Goal: Task Accomplishment & Management: Manage account settings

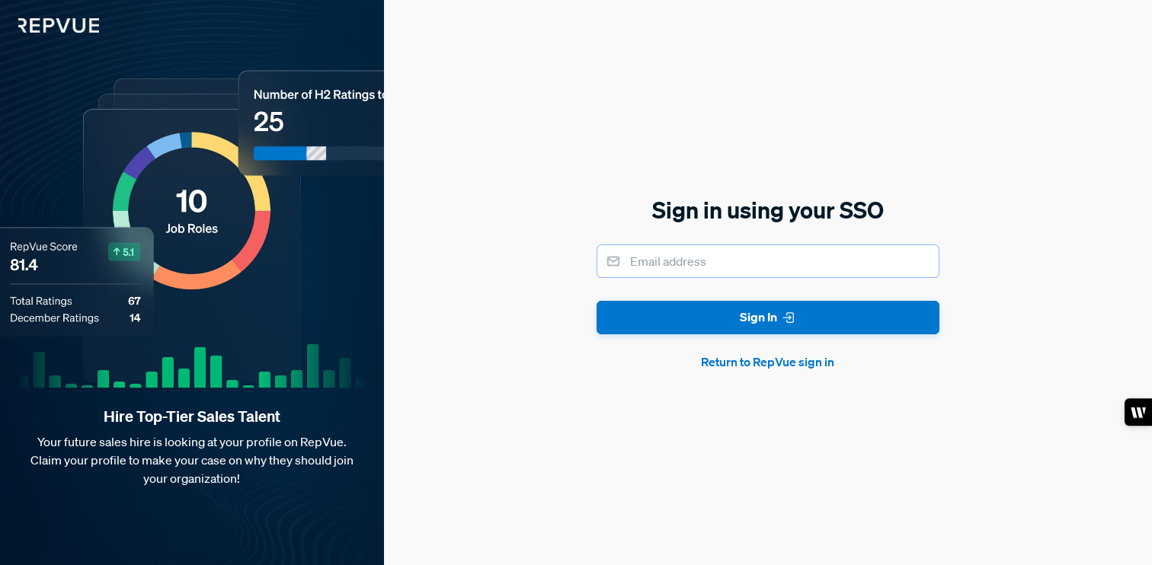
click at [711, 261] on input "email" at bounding box center [768, 262] width 343 height 34
type input "[PERSON_NAME][EMAIL_ADDRESS][DOMAIN_NAME]"
click at [597, 301] on button "Sign In" at bounding box center [768, 318] width 343 height 34
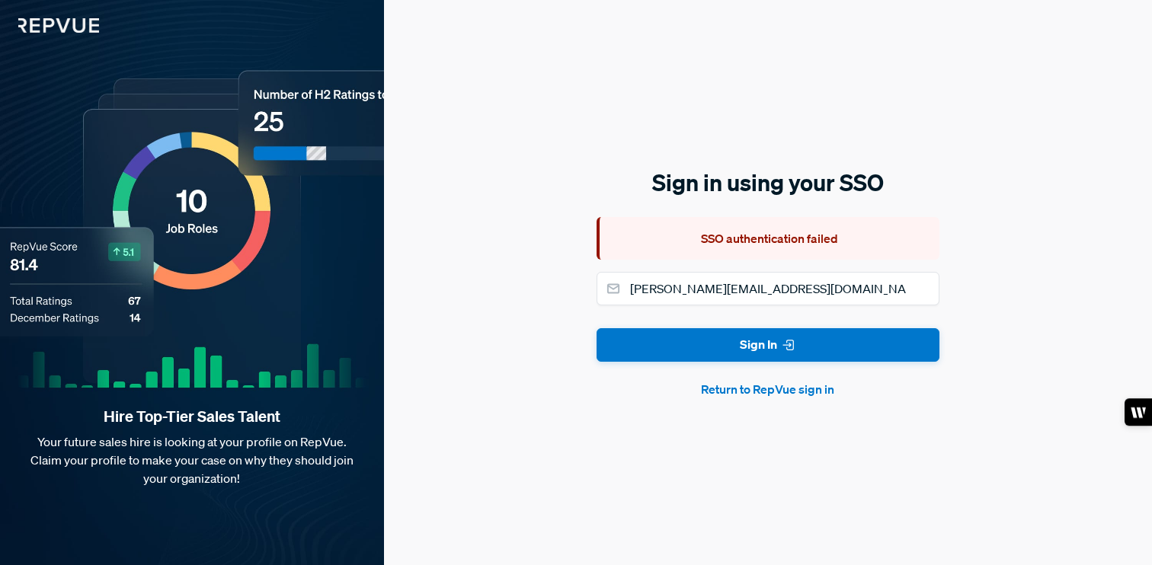
click at [804, 391] on button "Return to RepVue sign in" at bounding box center [768, 389] width 343 height 18
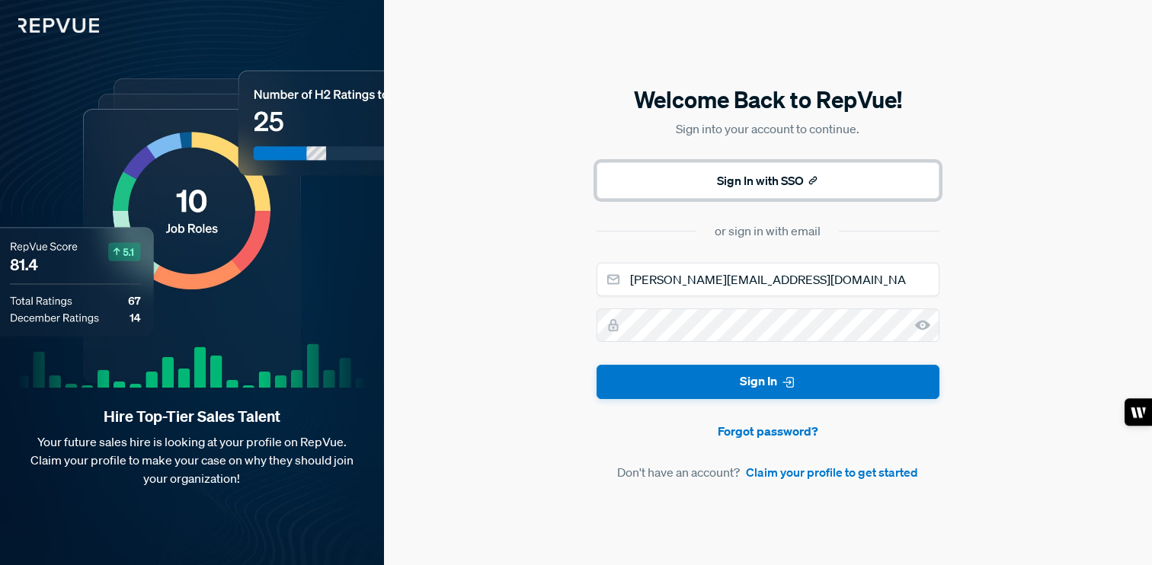
click at [794, 185] on button "Sign In with SSO" at bounding box center [768, 180] width 343 height 37
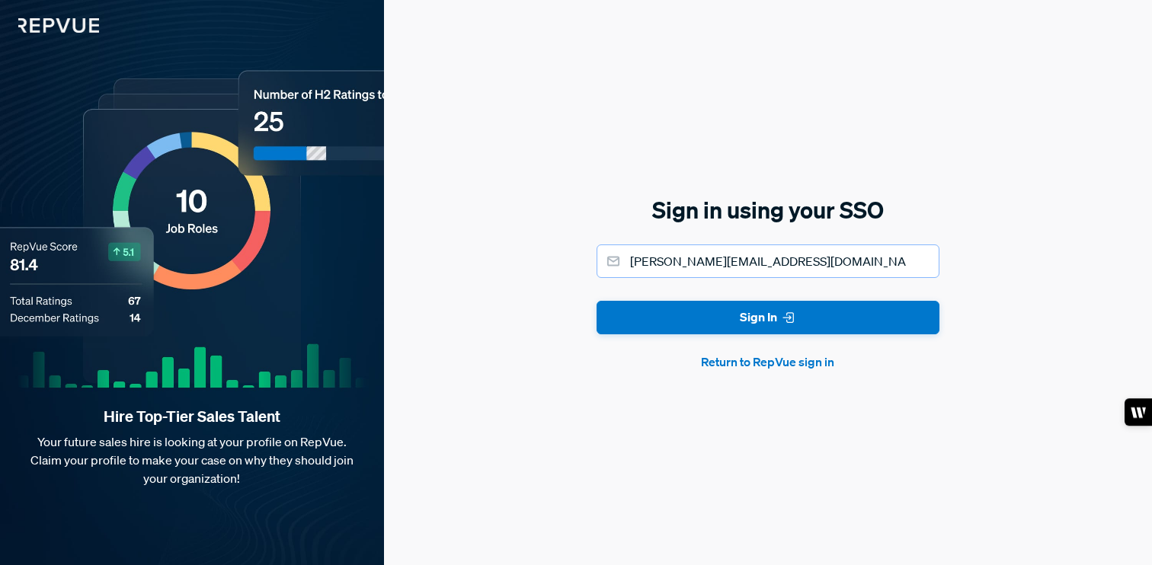
click at [768, 258] on input "[PERSON_NAME][EMAIL_ADDRESS][DOMAIN_NAME]" at bounding box center [768, 262] width 343 height 34
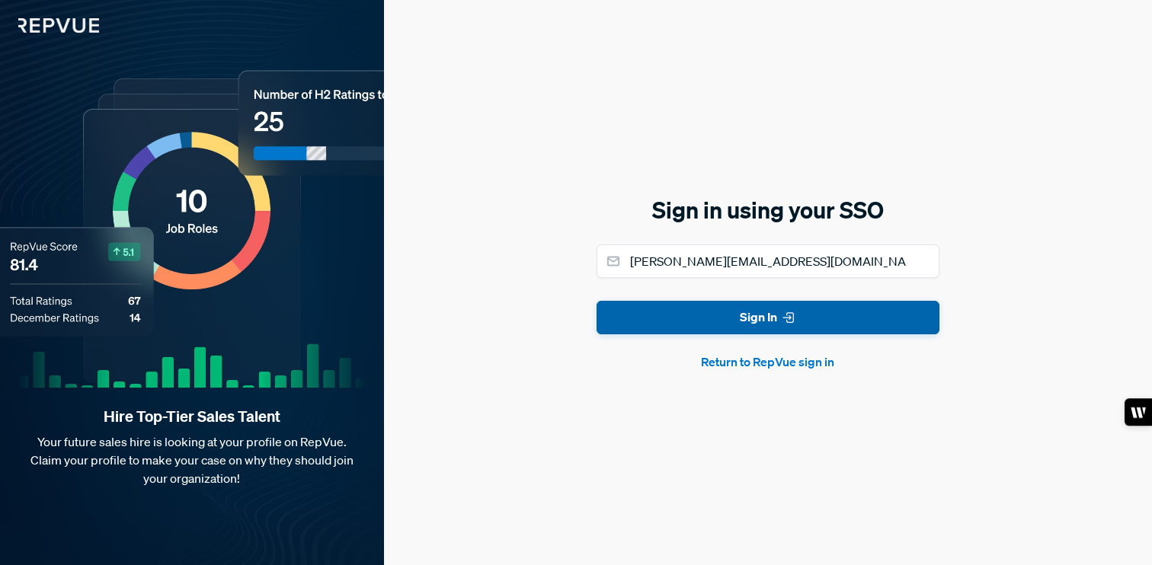
click at [769, 309] on button "Sign In" at bounding box center [768, 318] width 343 height 34
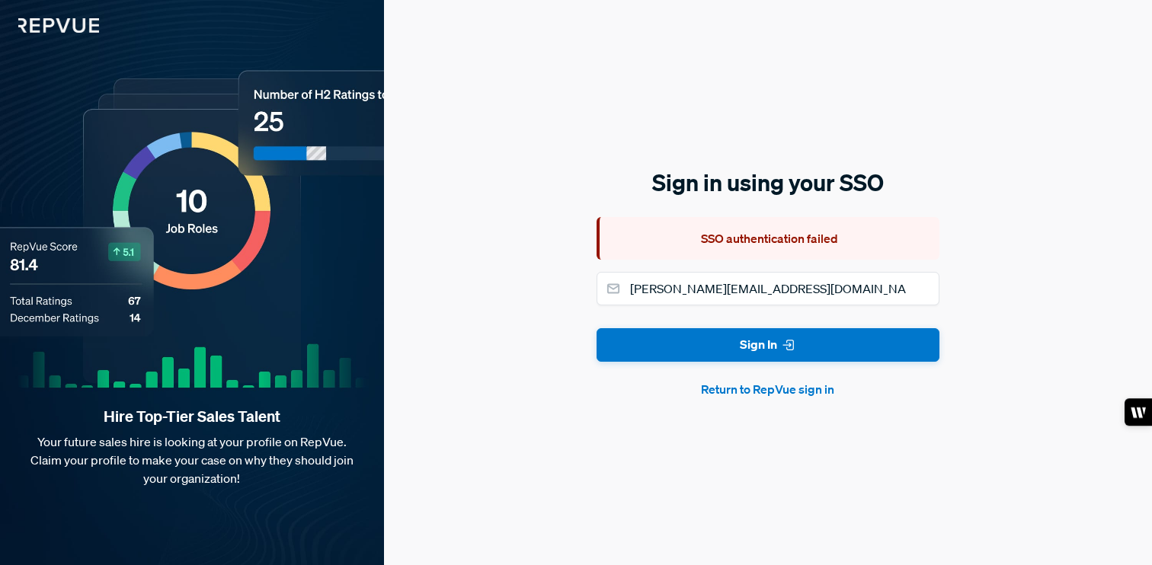
click at [772, 395] on button "Return to RepVue sign in" at bounding box center [768, 389] width 343 height 18
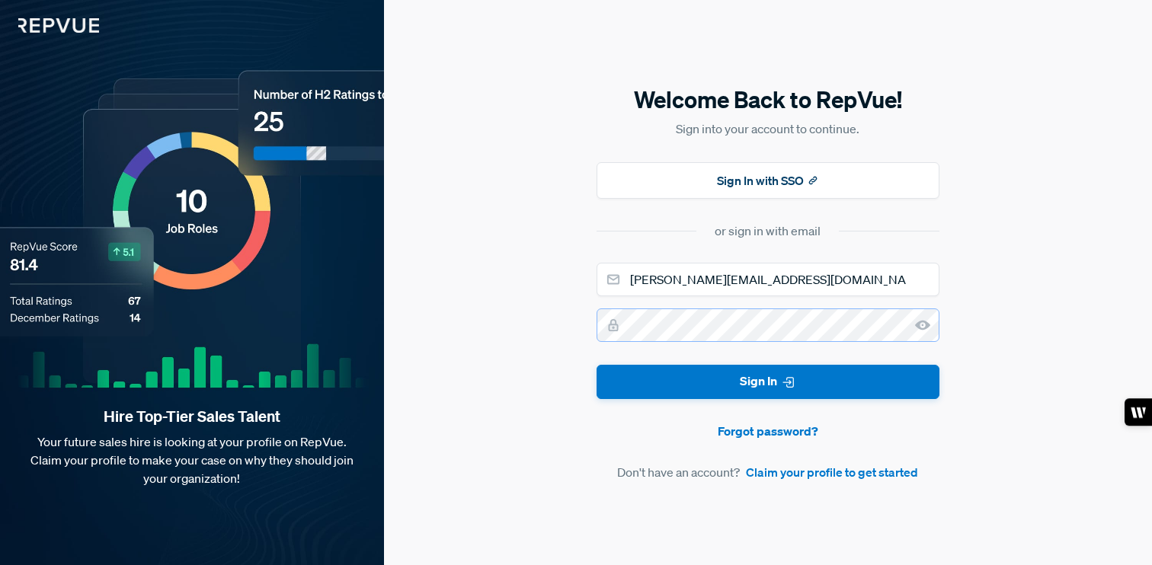
click at [597, 365] on button "Sign In" at bounding box center [768, 382] width 343 height 34
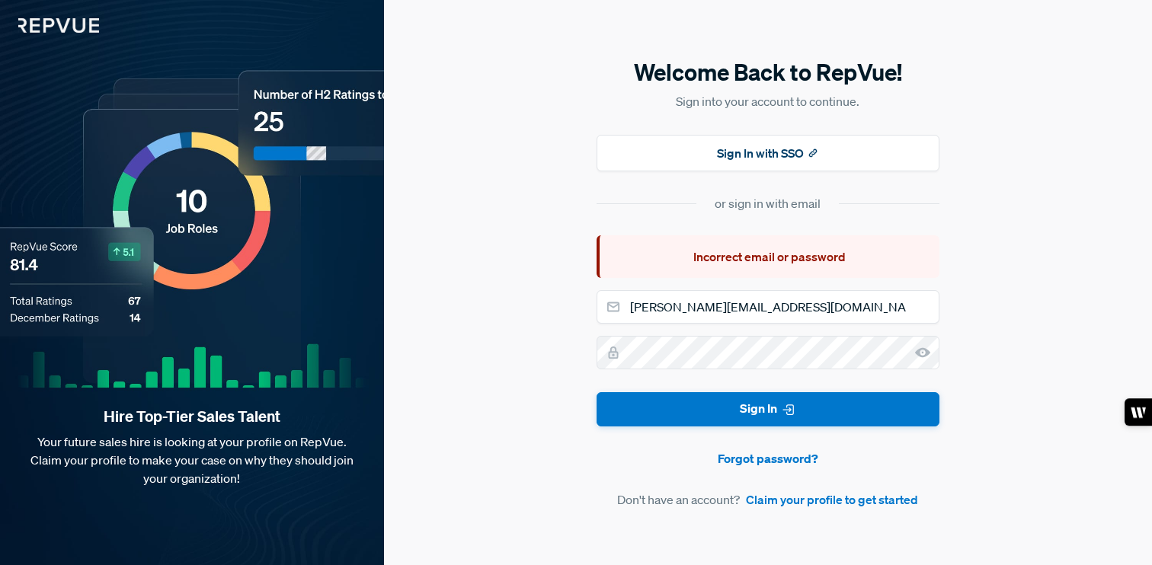
click at [927, 348] on icon at bounding box center [922, 352] width 15 height 15
click at [597, 392] on button "Sign In" at bounding box center [768, 409] width 343 height 34
click at [789, 463] on link "Forgot password?" at bounding box center [768, 459] width 343 height 18
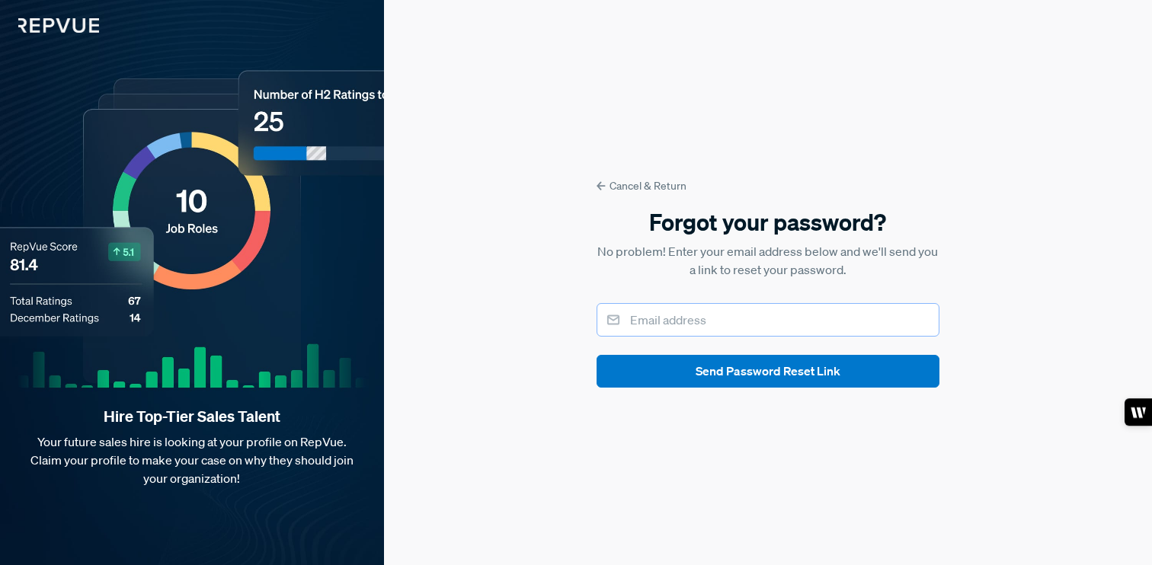
click at [703, 317] on input "email" at bounding box center [768, 320] width 343 height 34
type input "[PERSON_NAME][EMAIL_ADDRESS][DOMAIN_NAME]"
click at [597, 355] on button "Send Password Reset Link" at bounding box center [768, 371] width 343 height 33
